Goal: Task Accomplishment & Management: Manage account settings

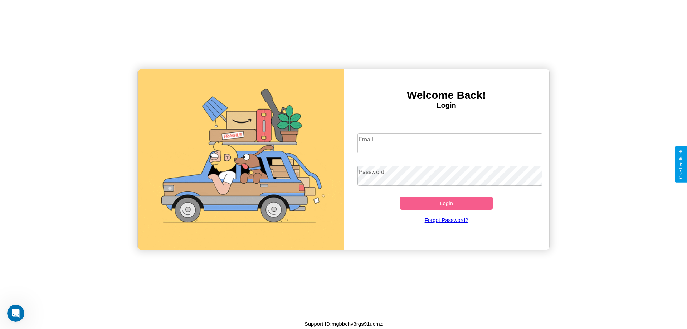
click at [450, 143] on input "Email" at bounding box center [450, 143] width 185 height 20
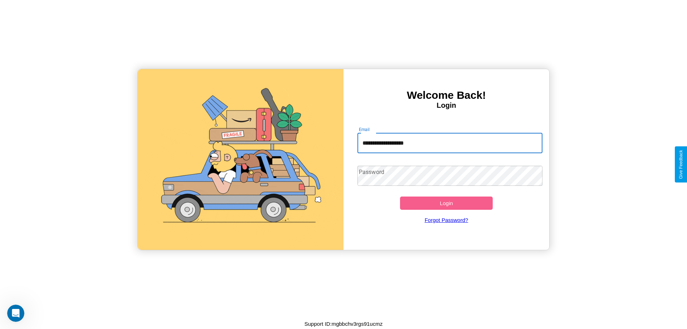
type input "**********"
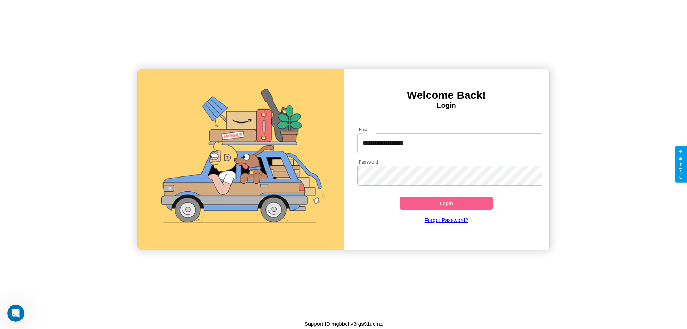
click at [446, 203] on button "Login" at bounding box center [446, 202] width 93 height 13
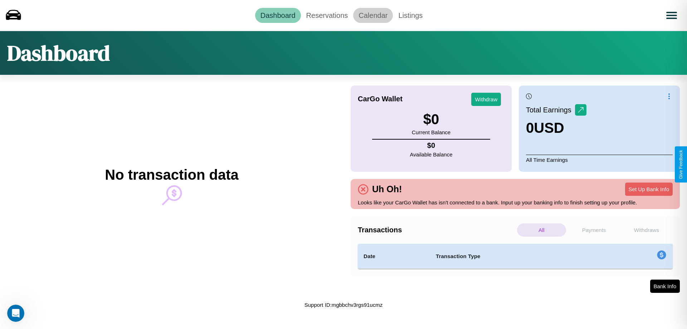
click at [373, 15] on link "Calendar" at bounding box center [373, 15] width 40 height 15
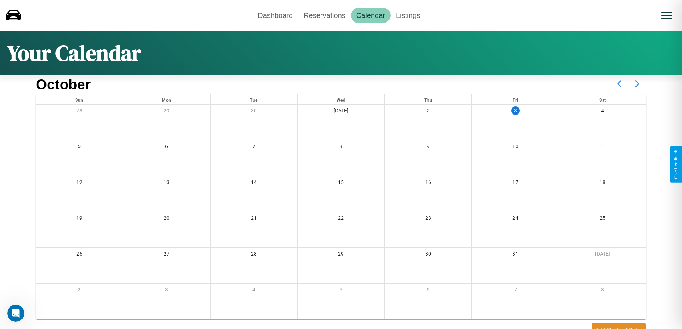
click at [637, 84] on icon at bounding box center [637, 84] width 18 height 18
click at [324, 15] on link "Reservations" at bounding box center [324, 15] width 53 height 15
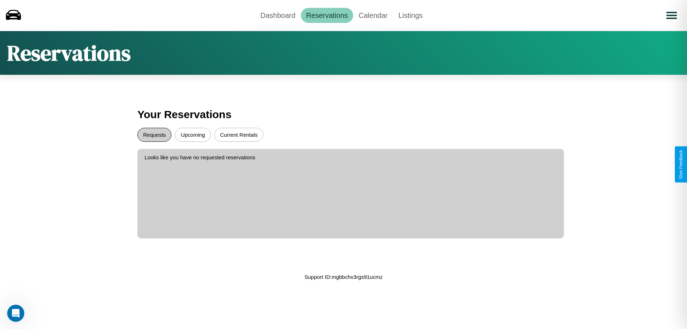
click at [154, 135] on button "Requests" at bounding box center [154, 135] width 34 height 14
click at [239, 135] on button "Current Rentals" at bounding box center [238, 135] width 49 height 14
click at [278, 15] on link "Dashboard" at bounding box center [278, 15] width 46 height 15
